Goal: Find specific page/section: Find specific page/section

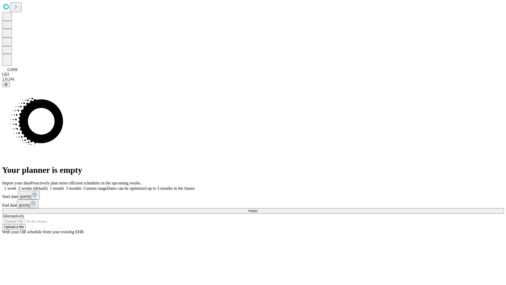
click at [257, 209] on span "Fetch" at bounding box center [253, 211] width 9 height 4
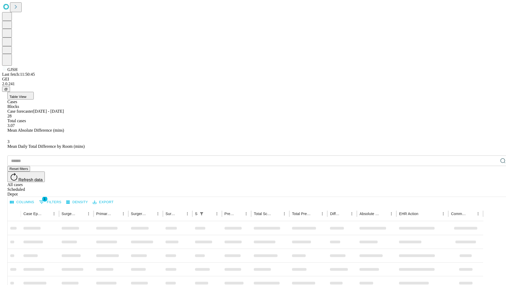
click at [492, 192] on div "Depot" at bounding box center [258, 194] width 502 height 5
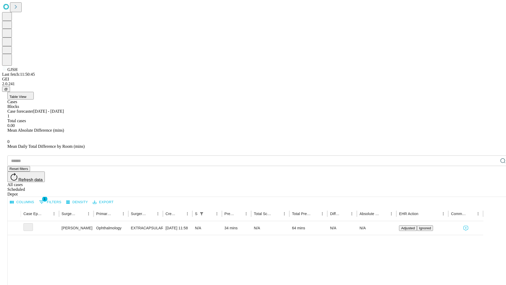
click at [449, 182] on div "All cases" at bounding box center [258, 184] width 502 height 5
